Goal: Task Accomplishment & Management: Use online tool/utility

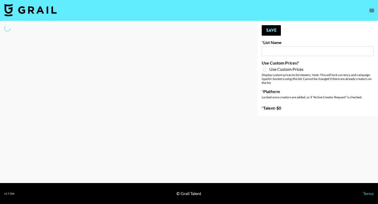
click at [273, 49] on input at bounding box center [317, 51] width 112 height 10
click at [281, 52] on input at bounding box center [317, 51] width 112 height 10
type input "Who Did The Body"
select select "Song"
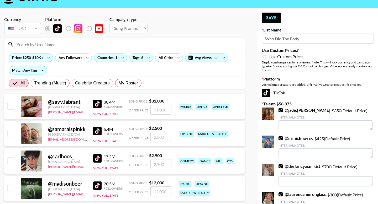
scroll to position [14, 0]
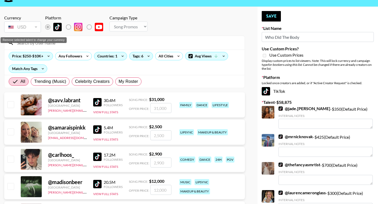
click at [29, 26] on div "USD" at bounding box center [22, 27] width 35 height 9
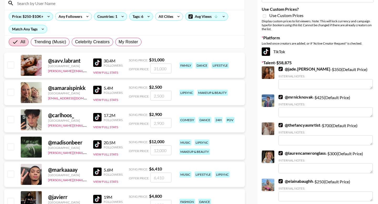
scroll to position [0, 0]
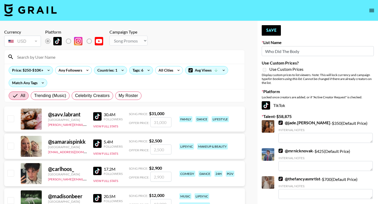
click at [28, 52] on div at bounding box center [124, 57] width 240 height 14
click at [28, 56] on input at bounding box center [127, 57] width 227 height 8
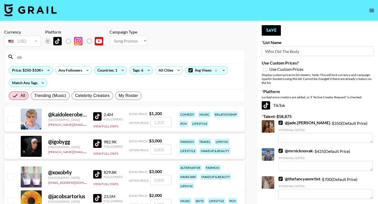
type input "o"
